Goal: Check status

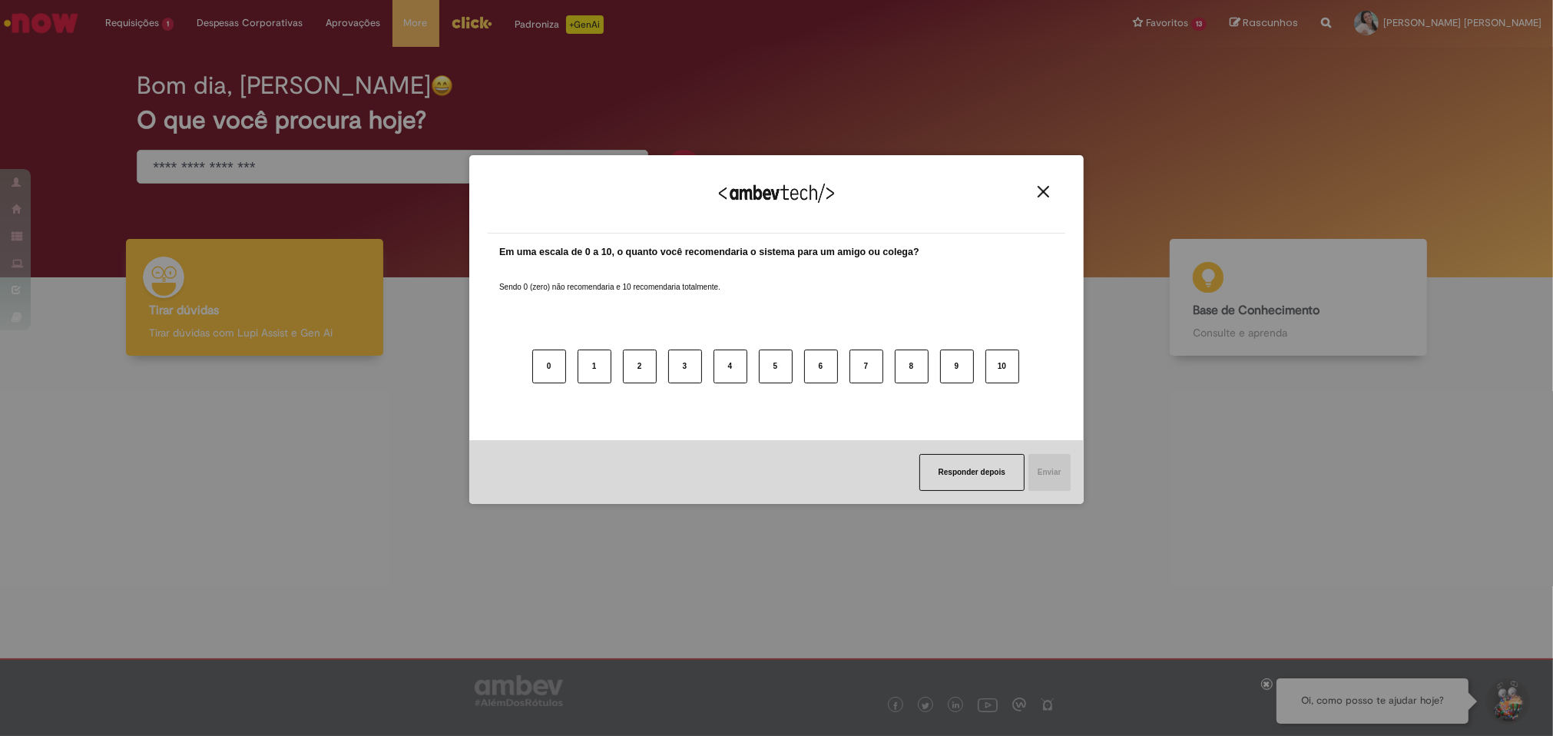
click at [147, 96] on div "Agradecemos seu feedback! Em uma escala de 0 a 10, o quanto você recomendaria o…" at bounding box center [776, 368] width 1553 height 736
click at [1053, 201] on div "Agradecemos seu feedback!" at bounding box center [777, 204] width 578 height 60
click at [1039, 184] on div "Agradecemos seu feedback!" at bounding box center [777, 204] width 578 height 60
click at [1039, 187] on img "Close" at bounding box center [1044, 192] width 12 height 12
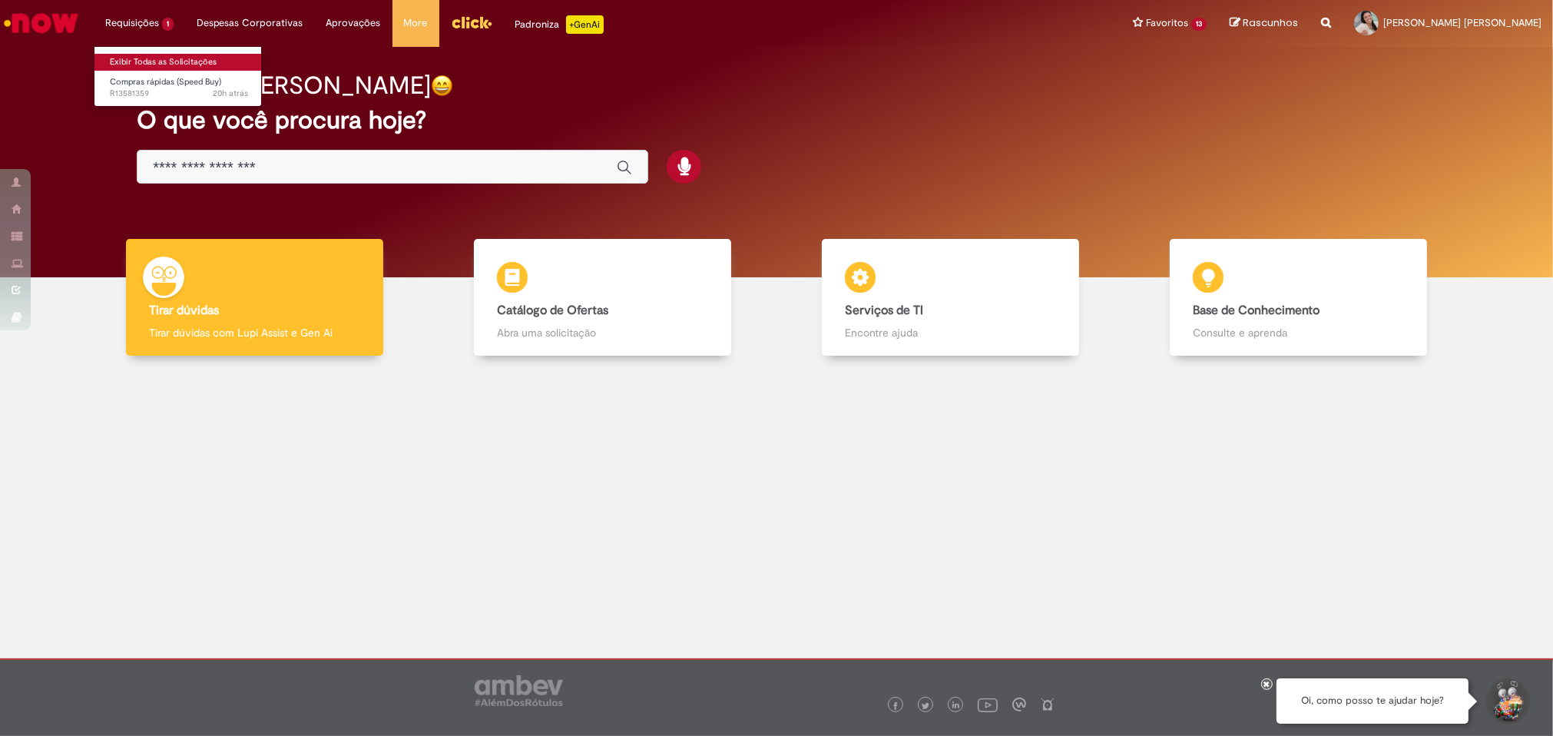
click at [134, 65] on link "Exibir Todas as Solicitações" at bounding box center [178, 62] width 169 height 17
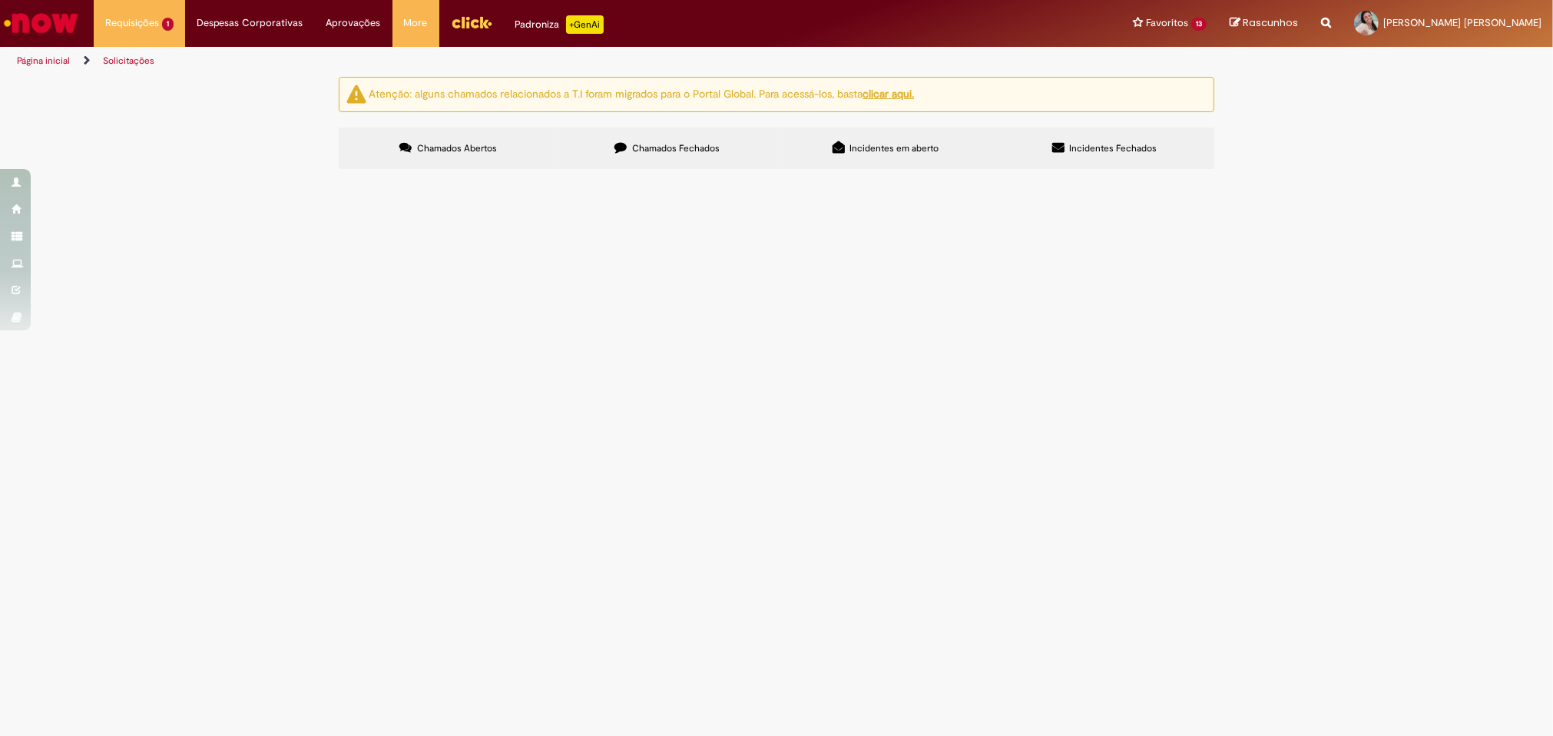
click at [0, 0] on span "R13581359" at bounding box center [0, 0] width 0 height 0
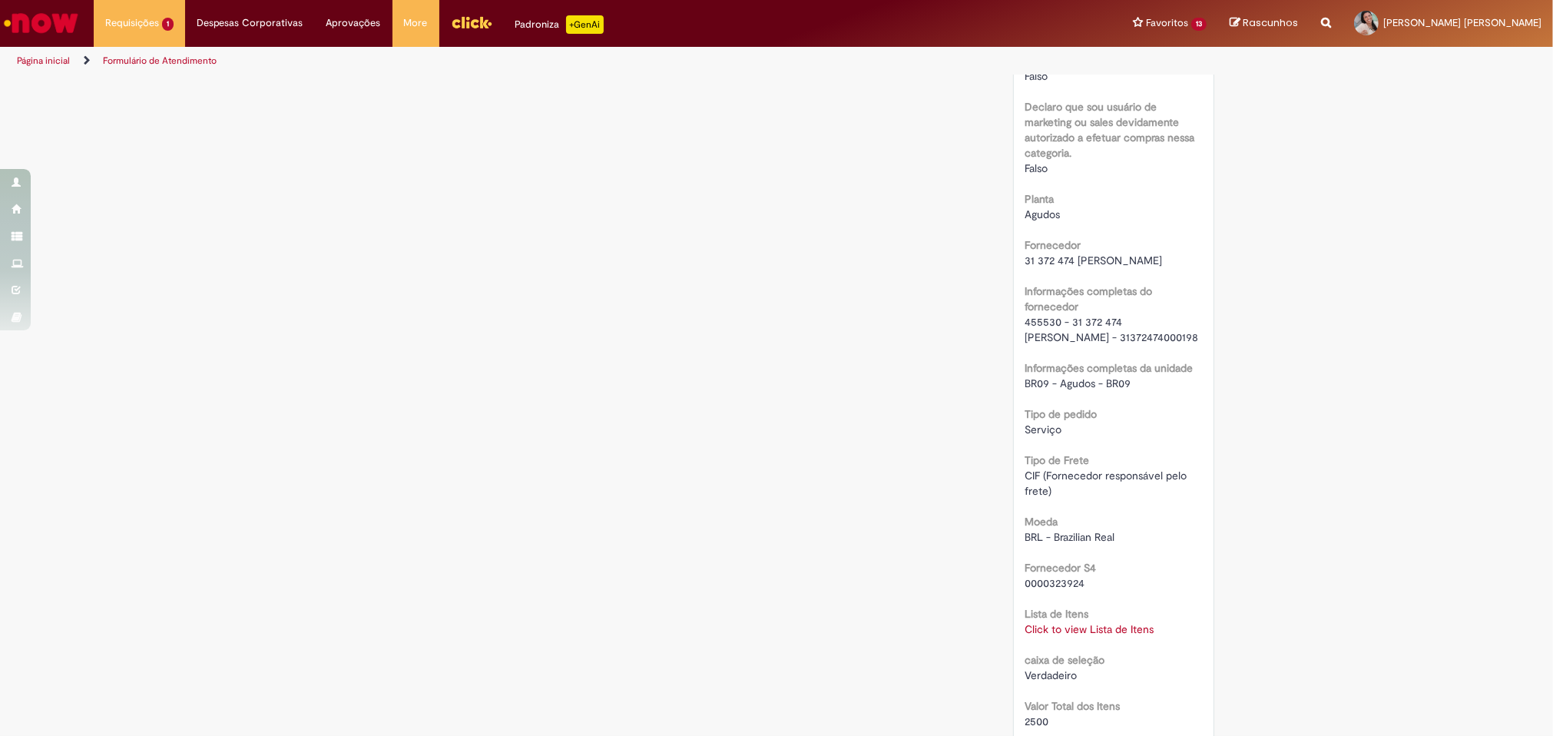
scroll to position [1057, 0]
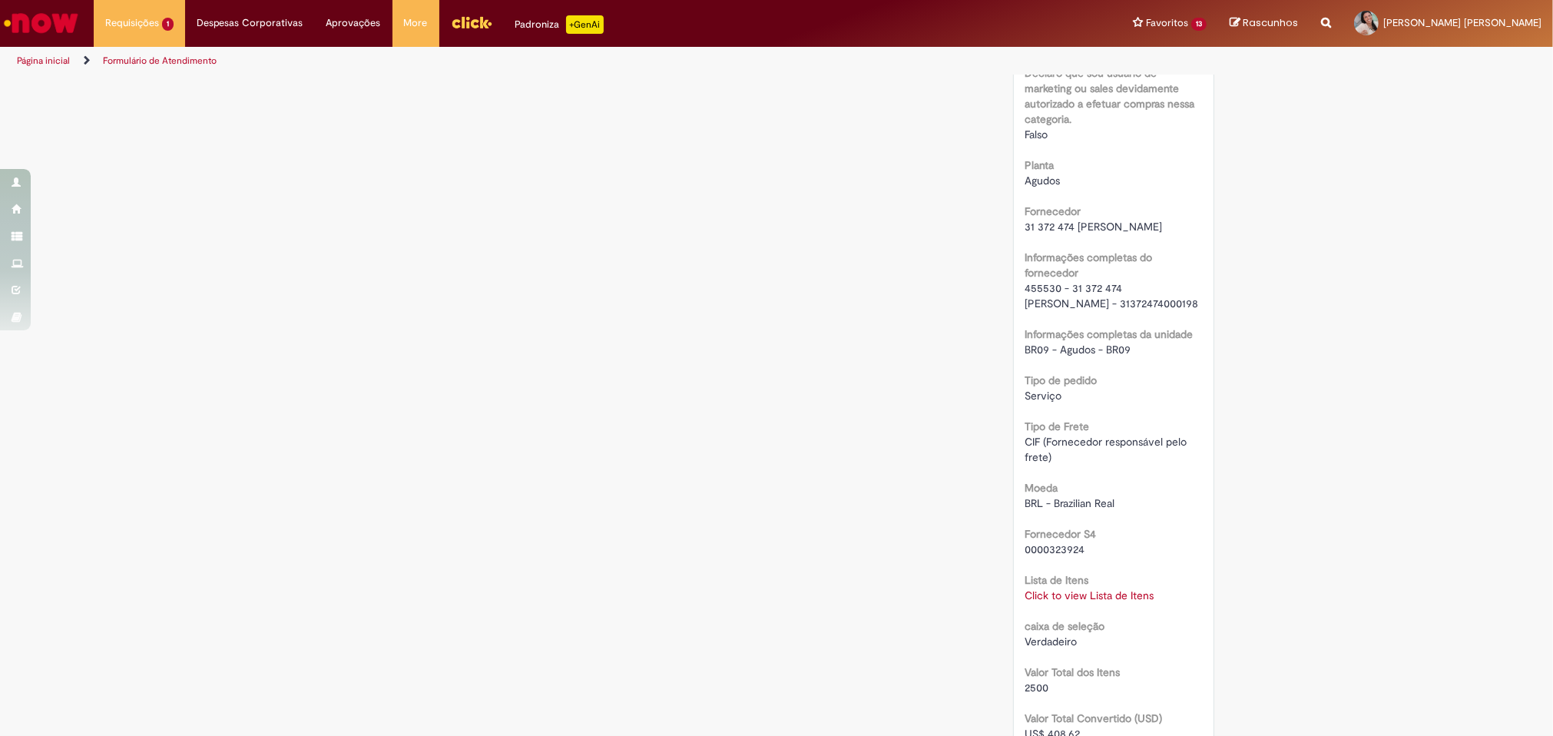
click at [1126, 602] on link "Click to view Lista de Itens" at bounding box center [1089, 595] width 129 height 14
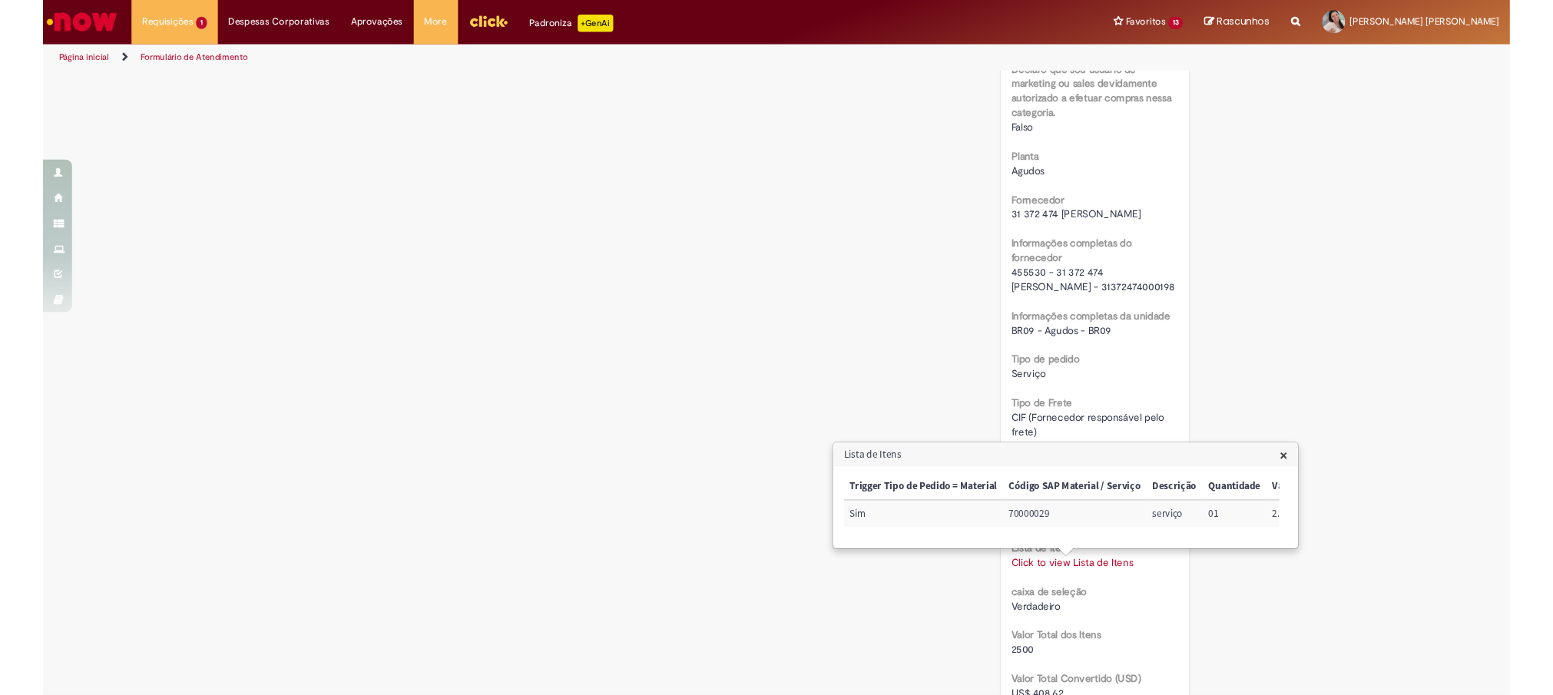
scroll to position [0, 402]
